Goal: Browse casually: Explore the website without a specific task or goal

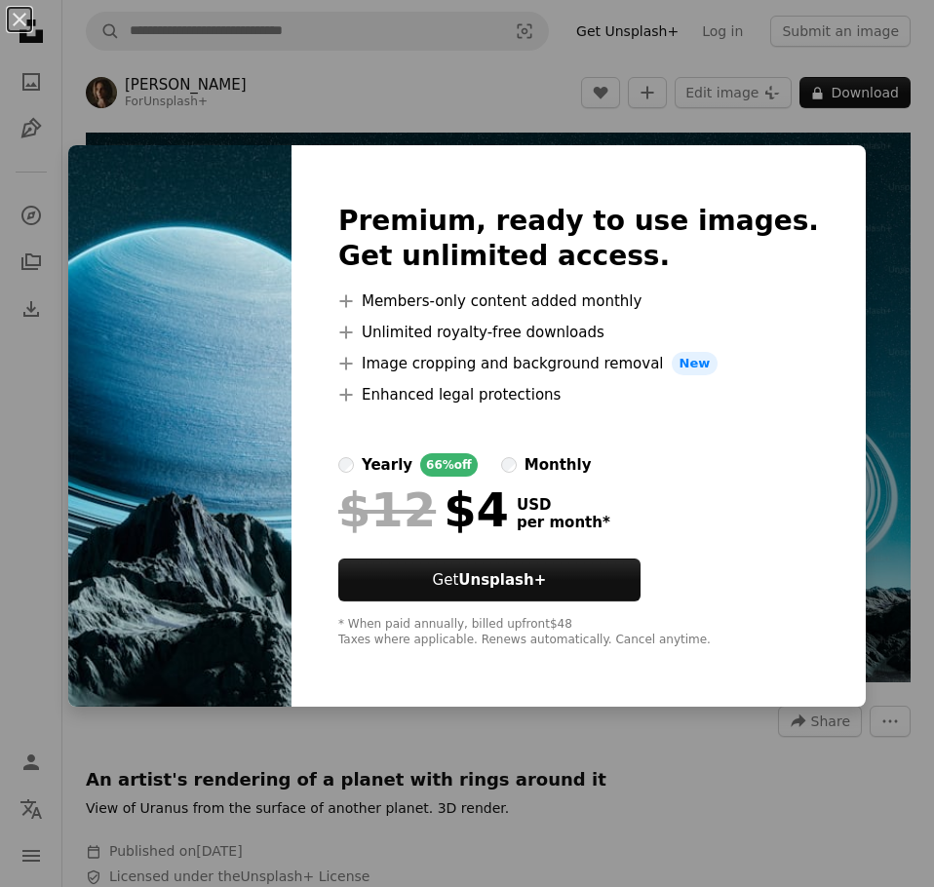
click at [881, 448] on div "An X shape Premium, ready to use images. Get unlimited access. A plus sign Memb…" at bounding box center [467, 443] width 934 height 887
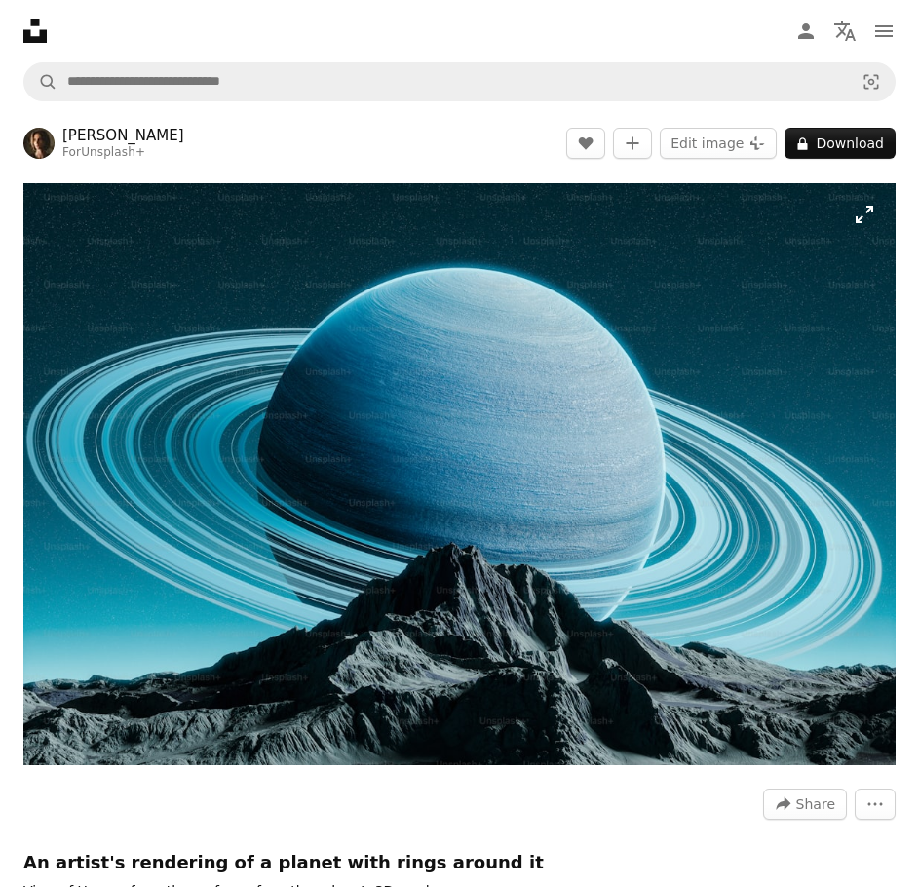
click at [548, 387] on img "Zoom in on this image" at bounding box center [459, 474] width 873 height 582
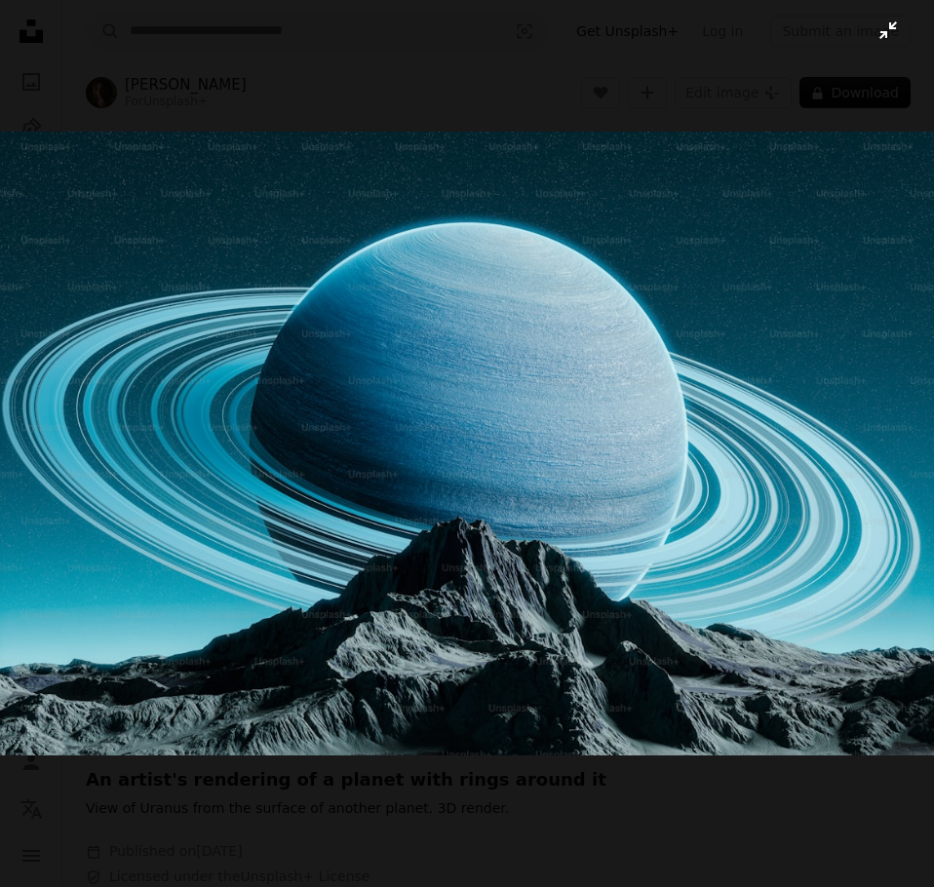
click at [548, 387] on img "Zoom out on this image" at bounding box center [467, 444] width 936 height 624
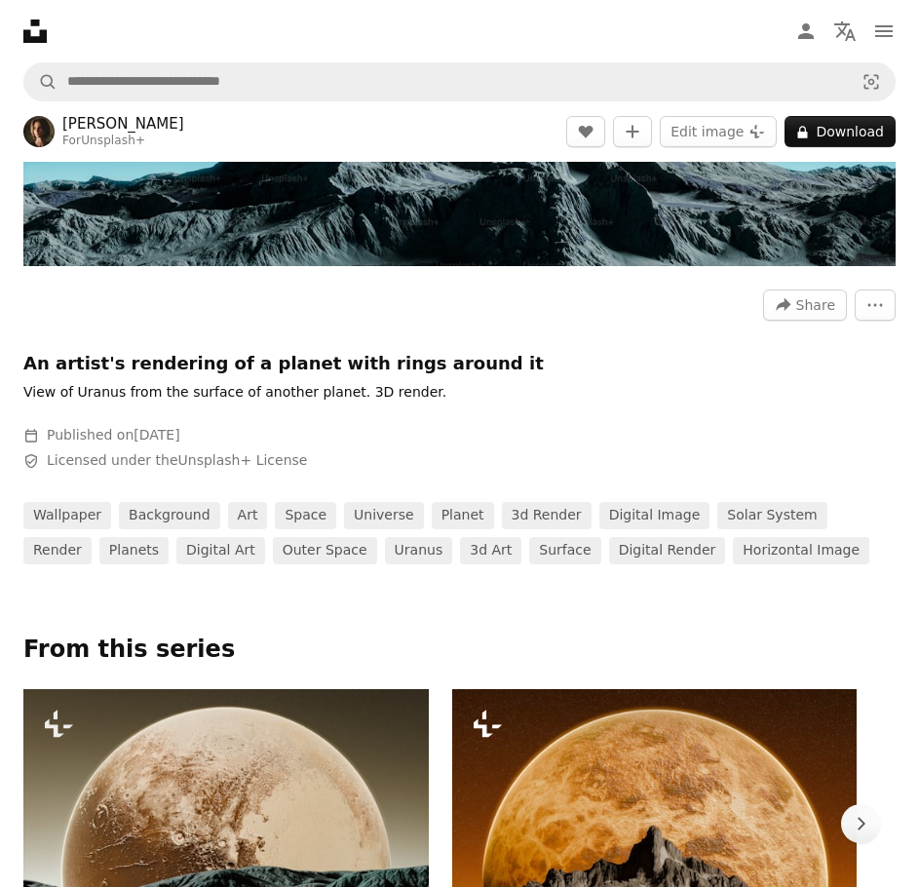
scroll to position [715, 0]
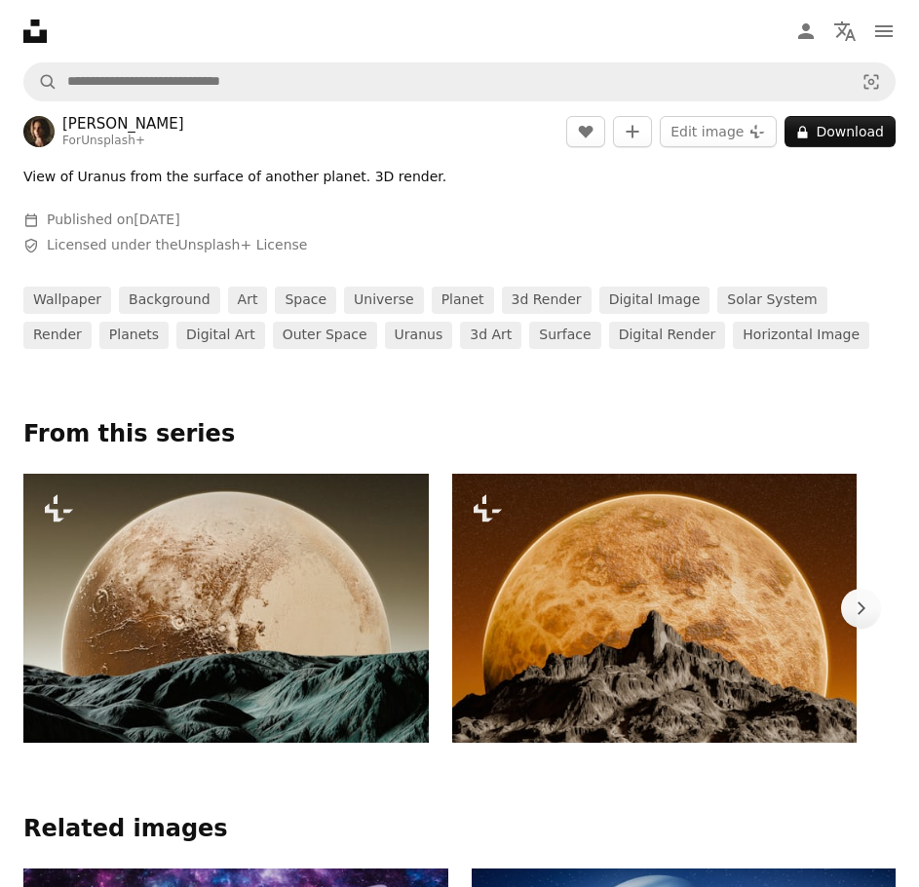
click at [429, 521] on img at bounding box center [226, 609] width 406 height 270
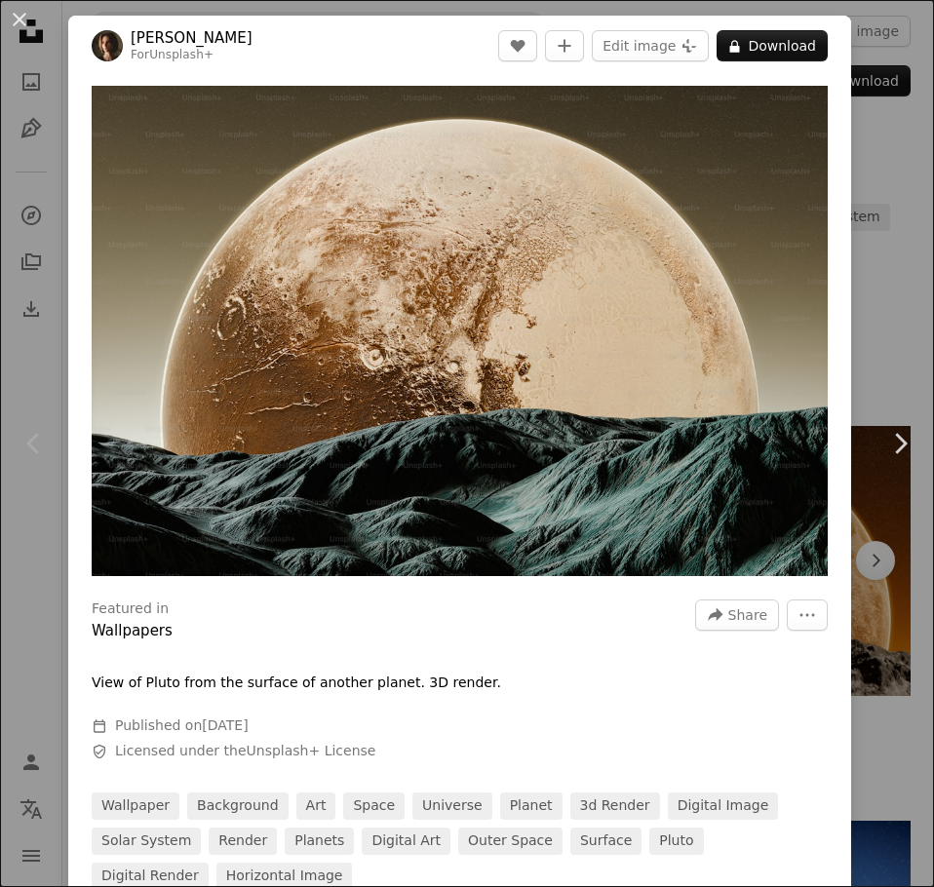
click at [862, 297] on div "An X shape Chevron left Chevron right [PERSON_NAME] For Unsplash+ A heart A plu…" at bounding box center [467, 443] width 934 height 887
